Goal: Use online tool/utility: Utilize a website feature to perform a specific function

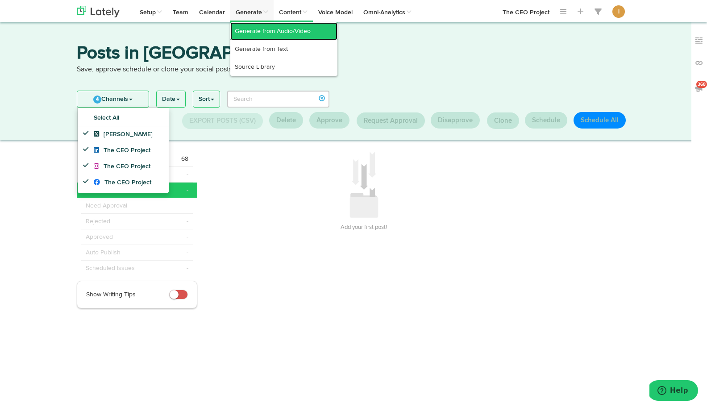
click at [261, 33] on link "Generate from Audio/Video" at bounding box center [283, 31] width 107 height 18
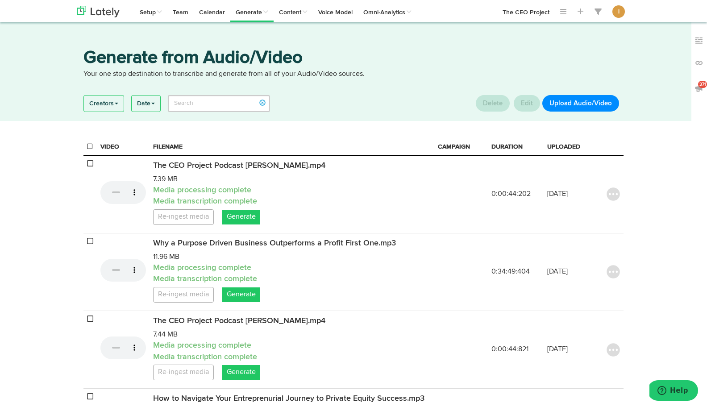
click at [587, 103] on button "Upload Audio/Video" at bounding box center [580, 103] width 77 height 17
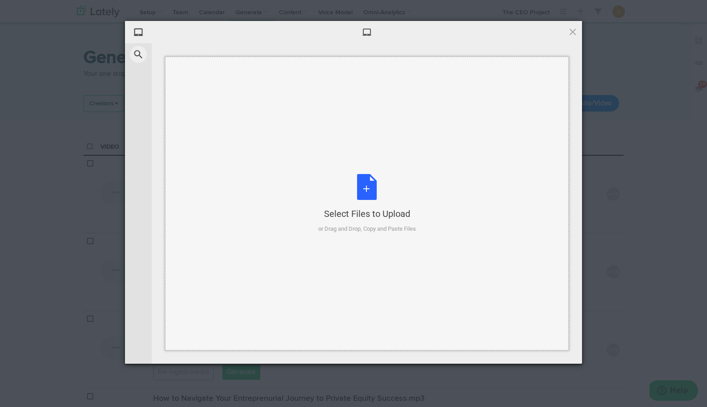
click at [366, 188] on div "Select Files to Upload or Drag and Drop, Copy and Paste Files" at bounding box center [367, 203] width 98 height 59
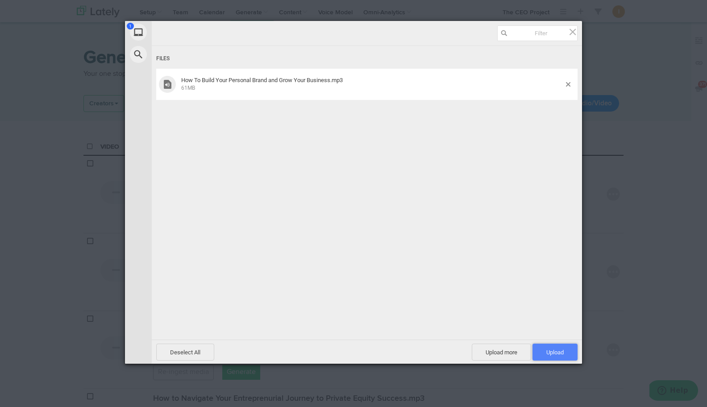
click at [562, 351] on span "Upload 1" at bounding box center [554, 352] width 17 height 7
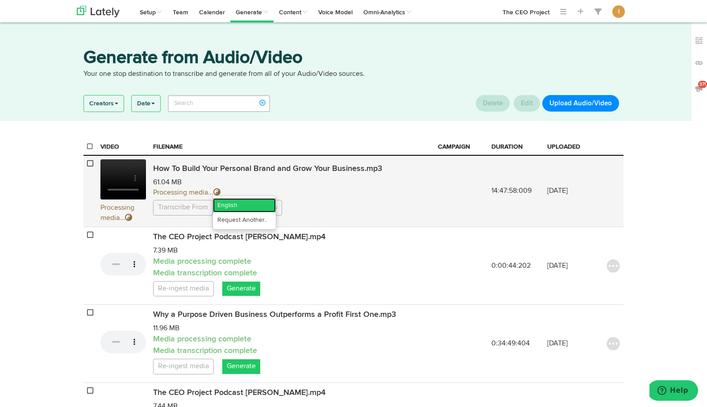
click at [235, 204] on link "English" at bounding box center [244, 205] width 63 height 14
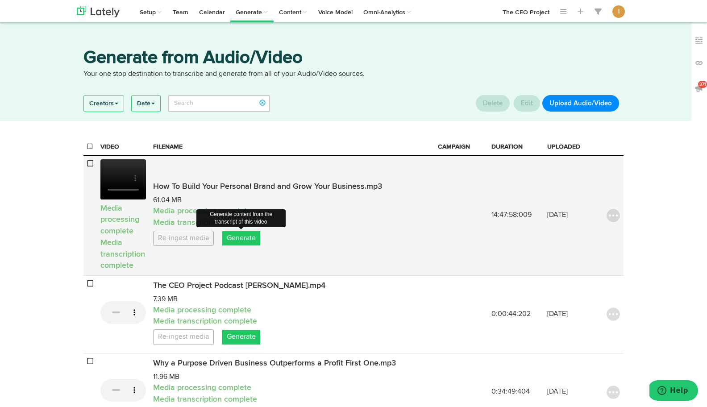
click at [252, 240] on link "Generate" at bounding box center [241, 238] width 38 height 15
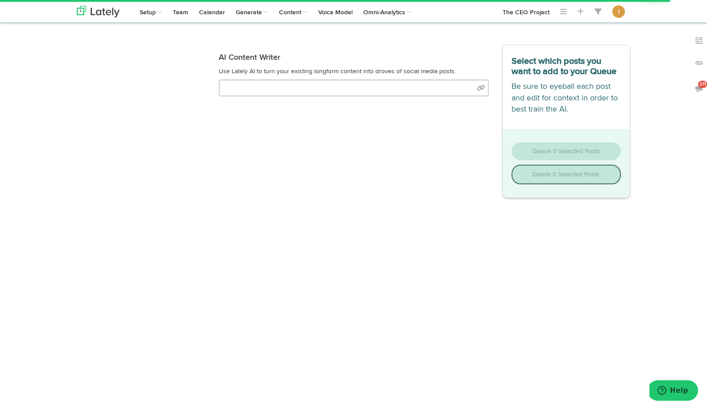
select select "natural"
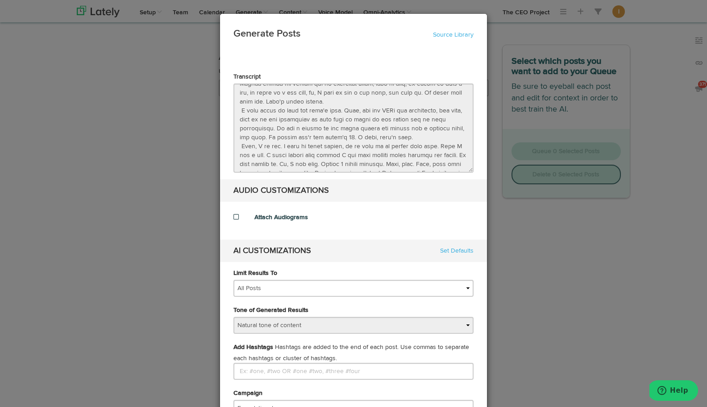
scroll to position [1666, 0]
click at [238, 242] on di-null "Transcript AUDIO CUSTOMIZATIONS Attach Audiograms AI CUSTOMIZATIONS Set Defaults" at bounding box center [353, 167] width 240 height 190
